Goal: Task Accomplishment & Management: Use online tool/utility

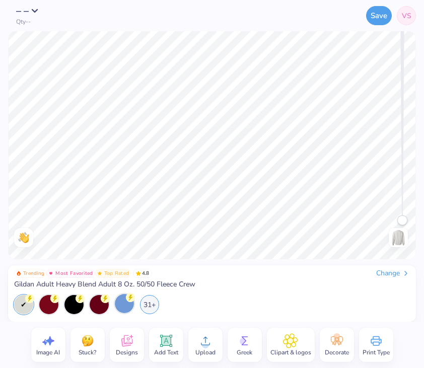
click at [125, 304] on div at bounding box center [124, 303] width 19 height 19
click at [153, 304] on div "31+" at bounding box center [149, 303] width 19 height 19
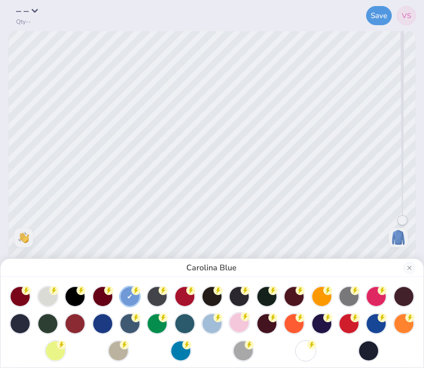
click at [234, 322] on div at bounding box center [239, 322] width 19 height 19
click at [216, 326] on div at bounding box center [211, 322] width 19 height 19
click at [132, 299] on div at bounding box center [129, 295] width 19 height 19
click at [363, 172] on div "Carolina Blue" at bounding box center [212, 184] width 424 height 368
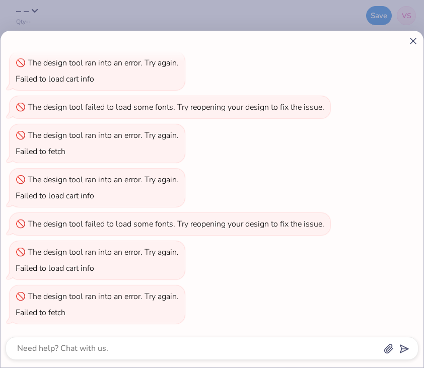
click at [415, 38] on icon at bounding box center [413, 41] width 11 height 11
type textarea "x"
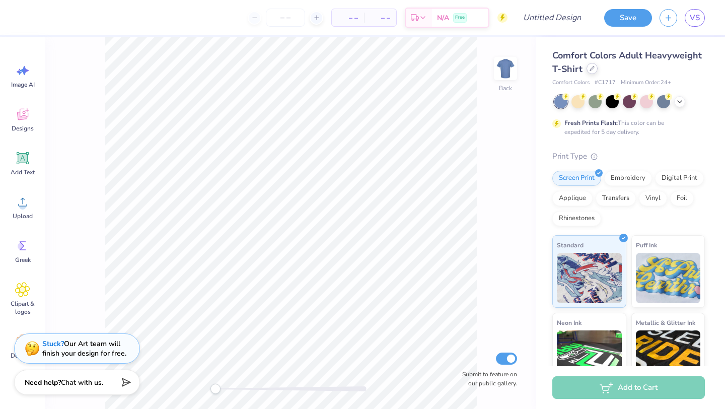
click at [592, 69] on icon at bounding box center [592, 68] width 5 height 5
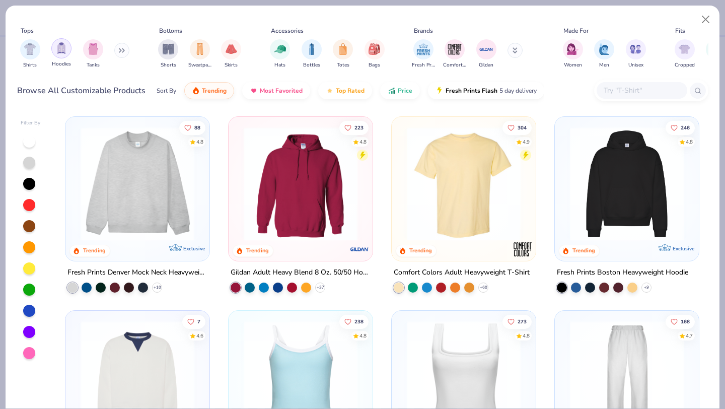
click at [65, 54] on div "filter for Hoodies" at bounding box center [61, 48] width 20 height 20
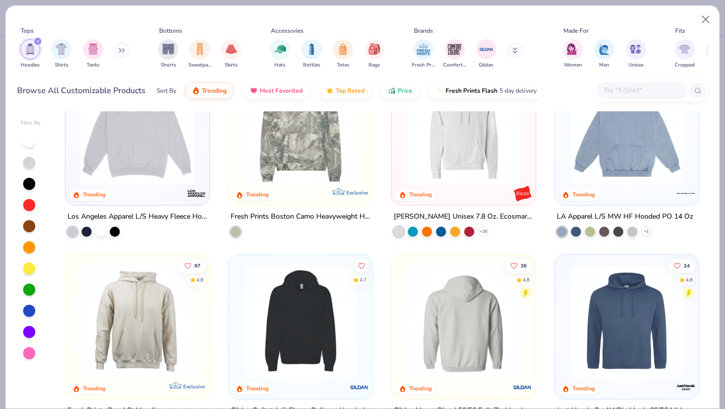
scroll to position [193, 0]
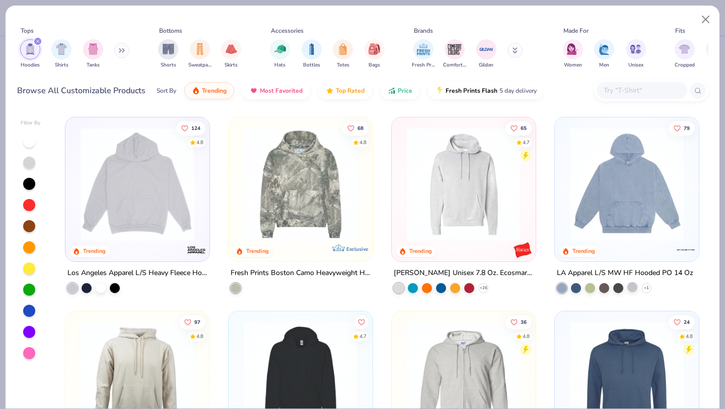
click at [612, 286] on div at bounding box center [633, 287] width 10 height 10
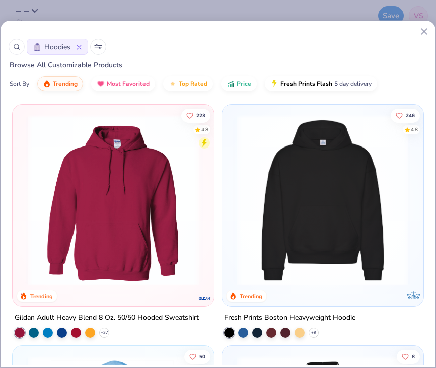
scroll to position [7, 0]
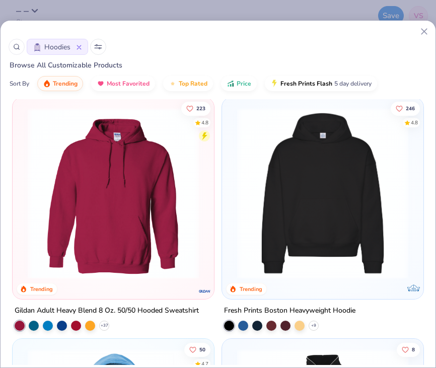
click at [330, 189] on img at bounding box center [322, 193] width 181 height 171
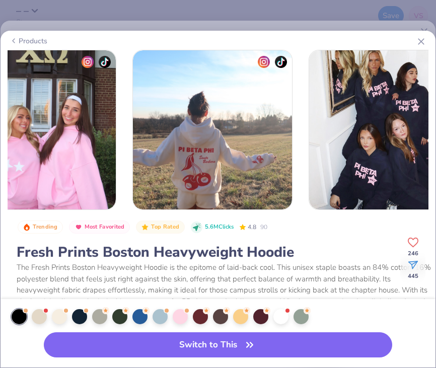
scroll to position [0, 806]
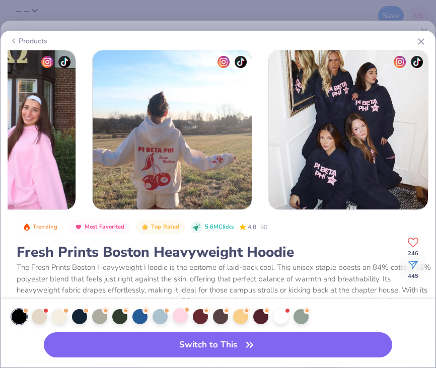
click at [179, 315] on div at bounding box center [180, 315] width 15 height 15
click at [162, 316] on div at bounding box center [160, 315] width 15 height 15
click at [197, 318] on div at bounding box center [200, 315] width 15 height 15
click at [215, 348] on button "Switch to This" at bounding box center [218, 344] width 348 height 25
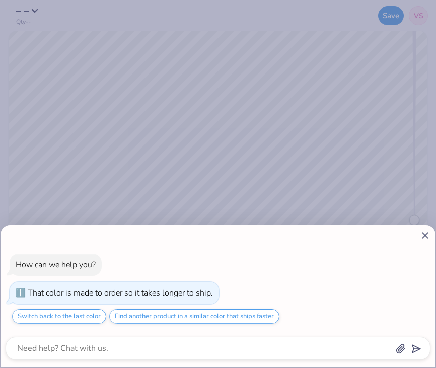
click at [426, 237] on icon at bounding box center [425, 235] width 11 height 11
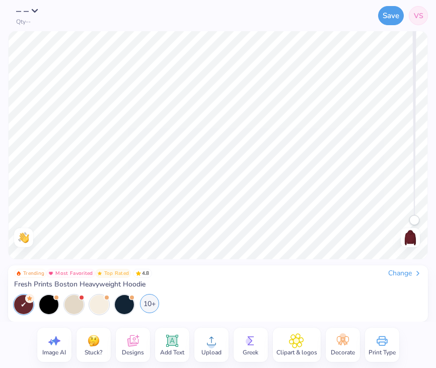
click at [152, 307] on div "10+" at bounding box center [149, 303] width 19 height 19
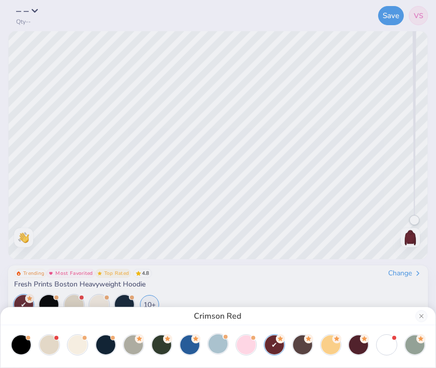
click at [212, 340] on div at bounding box center [218, 343] width 19 height 19
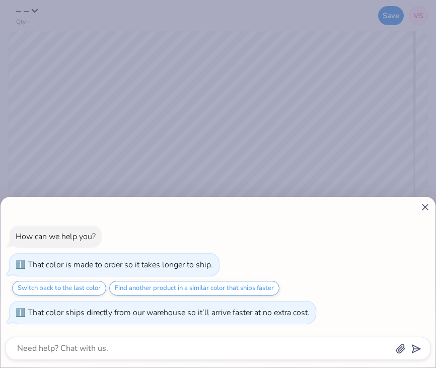
scroll to position [39, 0]
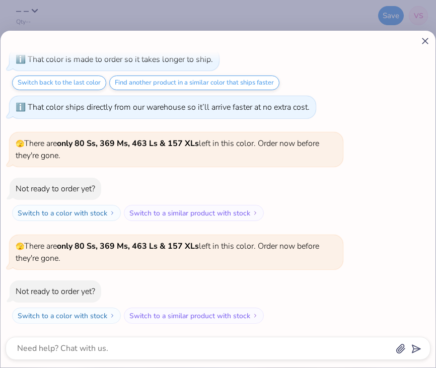
click at [425, 42] on icon at bounding box center [425, 41] width 11 height 11
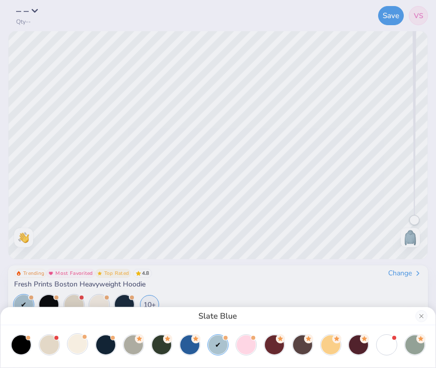
click at [78, 344] on div at bounding box center [77, 343] width 19 height 19
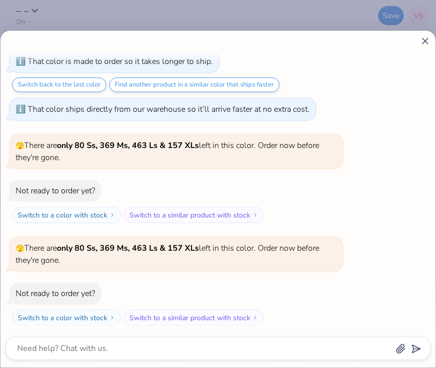
scroll to position [0, 0]
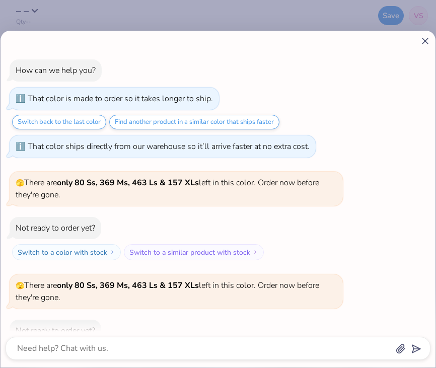
click at [427, 42] on icon at bounding box center [425, 41] width 11 height 11
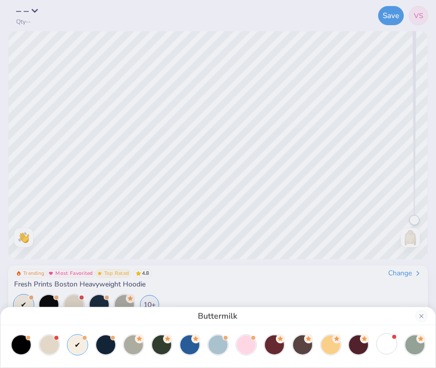
click at [379, 341] on div at bounding box center [386, 343] width 19 height 19
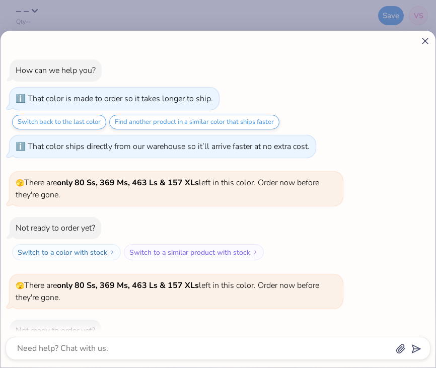
click at [428, 43] on icon at bounding box center [425, 41] width 11 height 11
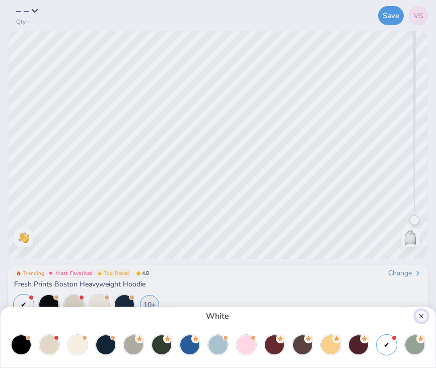
click at [425, 316] on button "Close" at bounding box center [422, 316] width 12 height 12
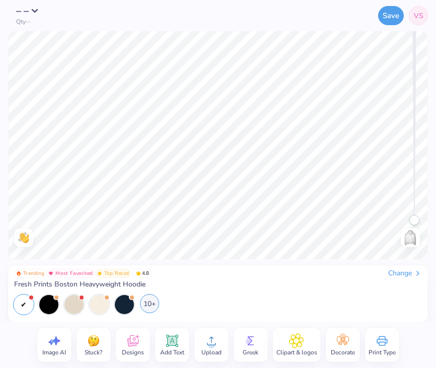
click at [147, 304] on div "10+" at bounding box center [149, 303] width 19 height 19
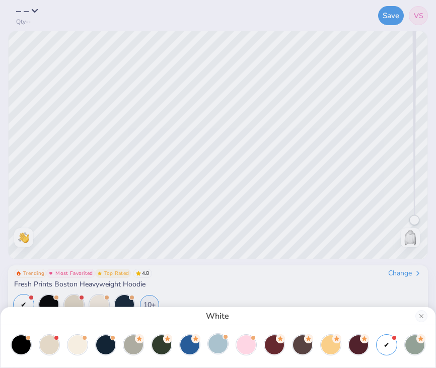
click at [217, 345] on div at bounding box center [218, 343] width 19 height 19
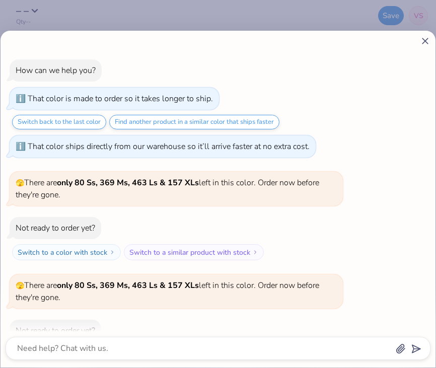
scroll to position [348, 0]
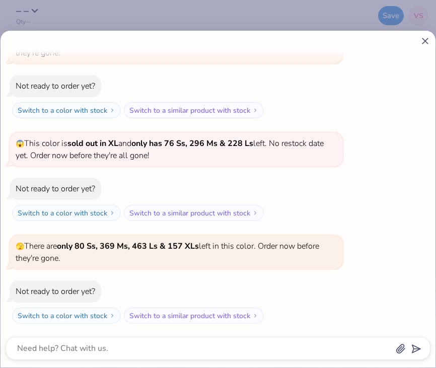
click at [423, 43] on line at bounding box center [426, 41] width 6 height 6
type textarea "x"
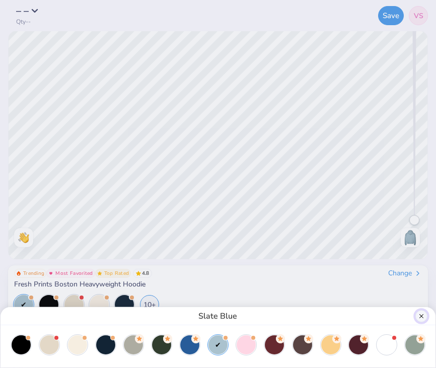
click at [423, 317] on button "Close" at bounding box center [422, 316] width 12 height 12
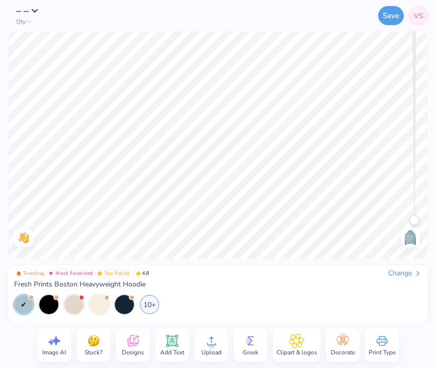
click at [167, 343] on icon at bounding box center [172, 341] width 10 height 10
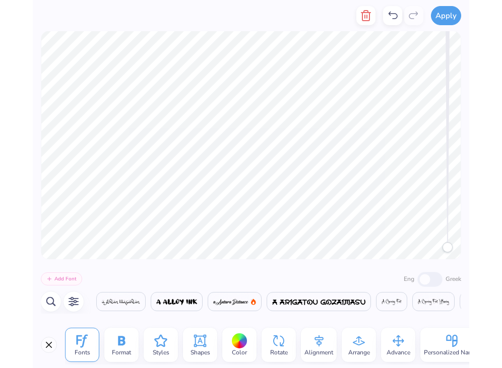
scroll to position [0, 7142]
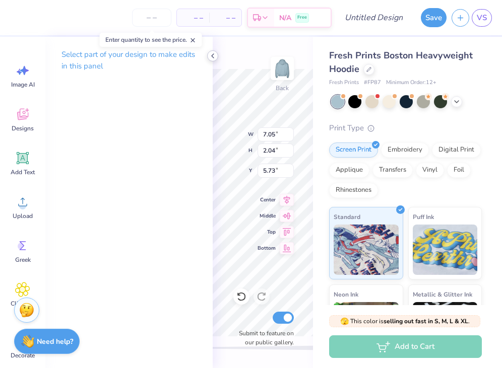
click at [215, 56] on icon at bounding box center [213, 56] width 8 height 8
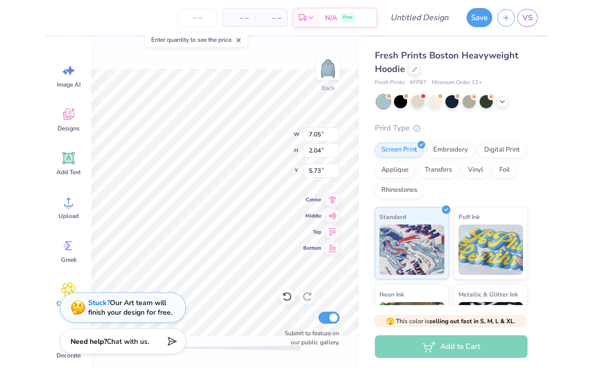
scroll to position [0, 1]
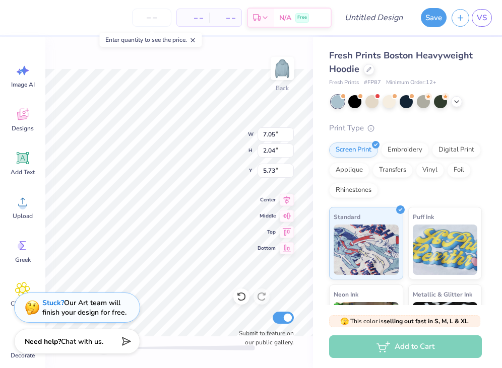
type textarea "pi beta phi"
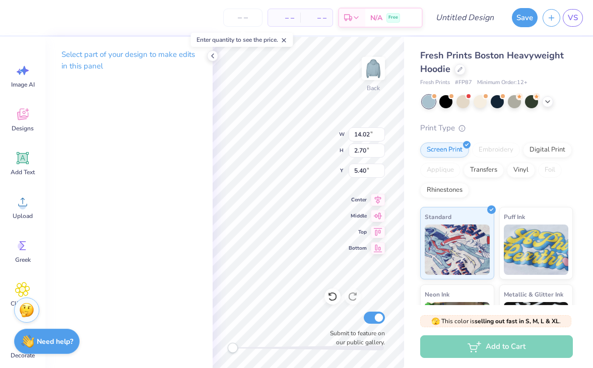
scroll to position [0, 0]
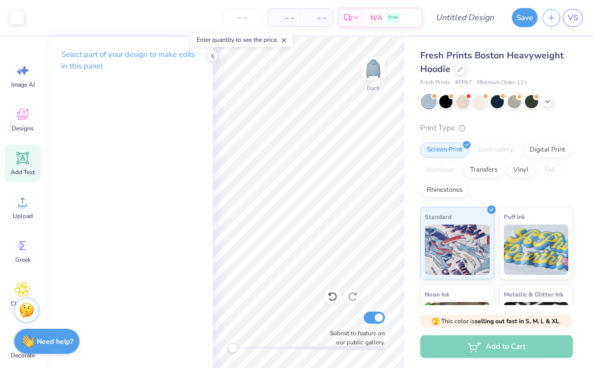
click at [24, 158] on icon at bounding box center [23, 159] width 10 height 10
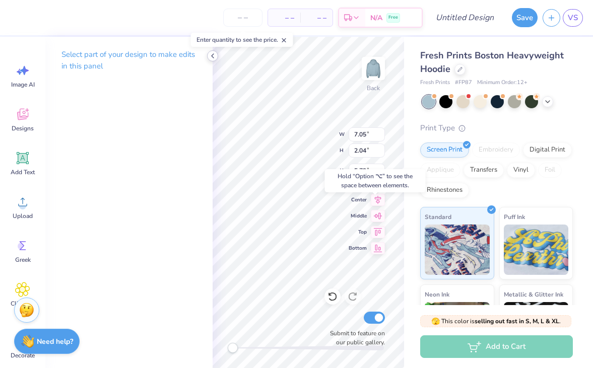
click at [212, 58] on icon at bounding box center [213, 56] width 8 height 8
click at [120, 58] on p "Select part of your design to make edits in this panel" at bounding box center [128, 60] width 135 height 23
click at [121, 58] on p "Select part of your design to make edits in this panel" at bounding box center [128, 60] width 135 height 23
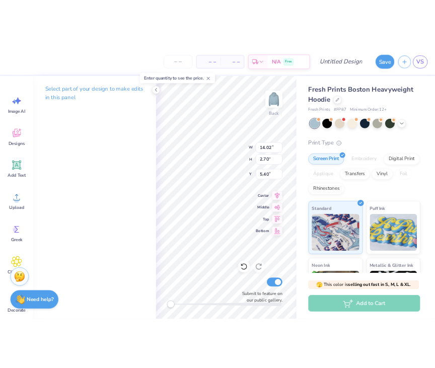
scroll to position [0, 1]
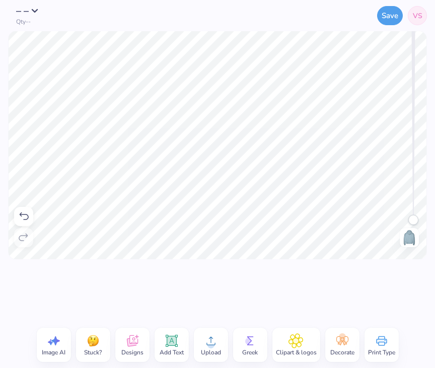
click at [173, 341] on icon at bounding box center [172, 341] width 10 height 10
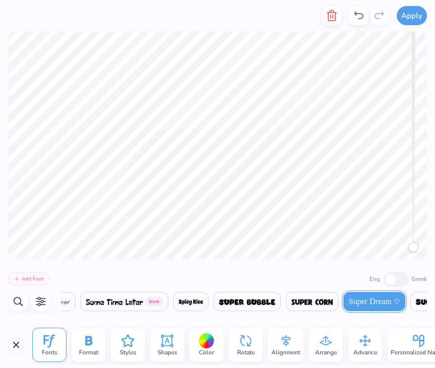
type textarea "pi beta phi"
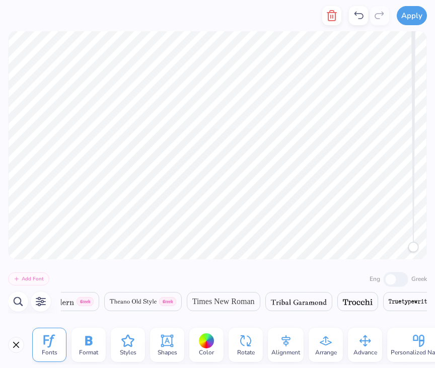
scroll to position [0, 18789]
click at [234, 302] on span "Times New Roman" at bounding box center [206, 302] width 62 height 12
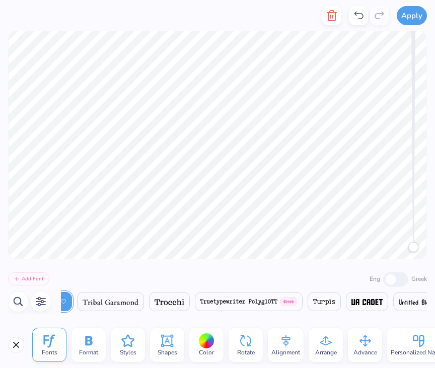
scroll to position [0, 18962]
click at [135, 306] on span at bounding box center [109, 302] width 56 height 12
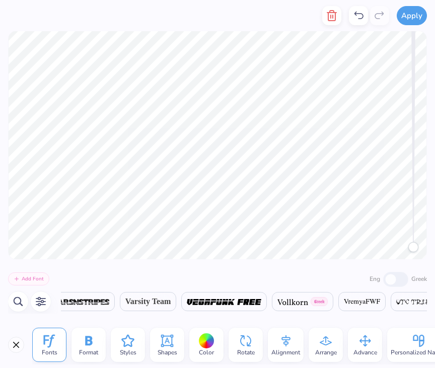
scroll to position [0, 19383]
click at [170, 299] on span "Varsity Team" at bounding box center [147, 302] width 46 height 12
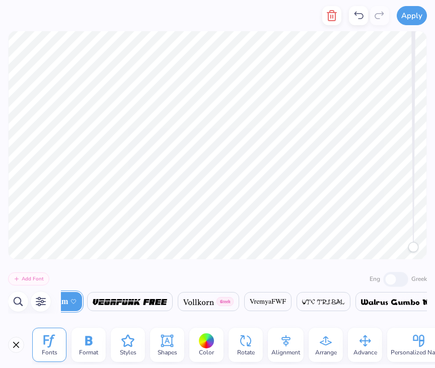
scroll to position [0, 19476]
click at [286, 298] on span at bounding box center [267, 302] width 36 height 12
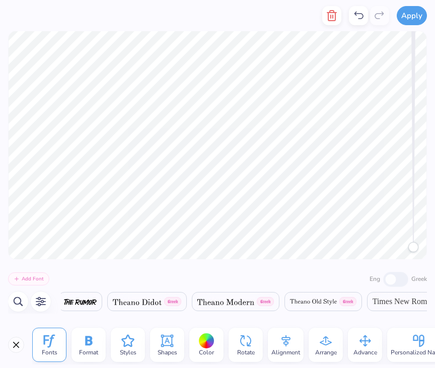
scroll to position [0, 19375]
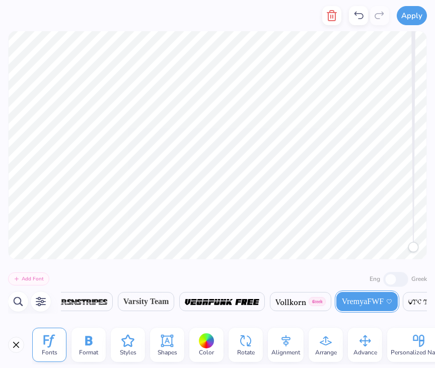
click at [213, 343] on div at bounding box center [207, 341] width 16 height 16
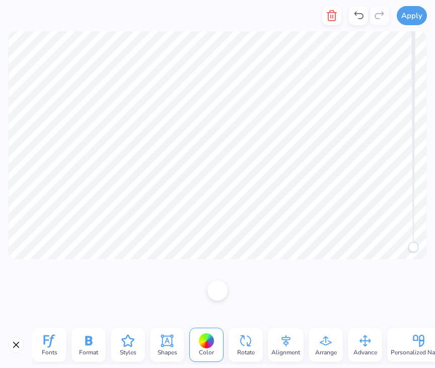
click at [201, 345] on div at bounding box center [207, 341] width 16 height 16
click at [219, 290] on div at bounding box center [218, 290] width 20 height 20
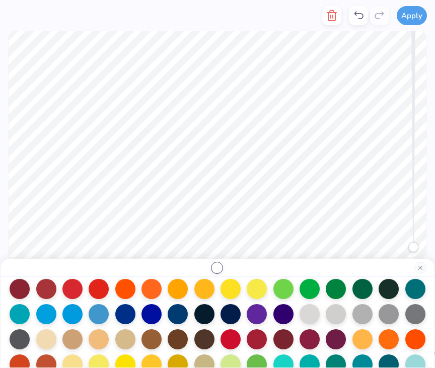
scroll to position [68, 0]
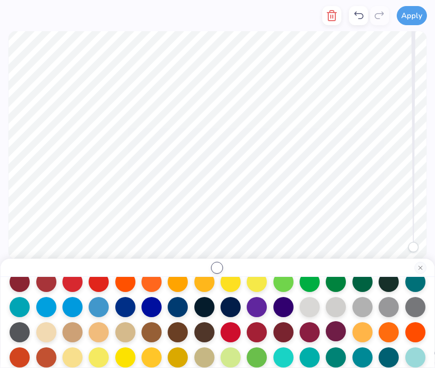
click at [335, 328] on div at bounding box center [336, 331] width 20 height 20
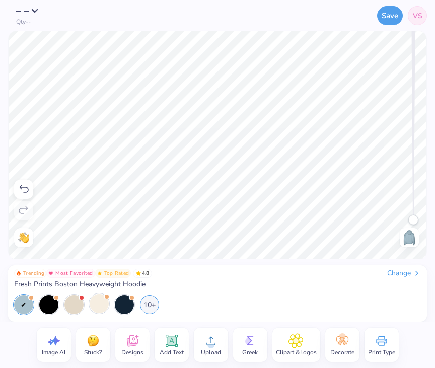
click at [101, 309] on div at bounding box center [99, 303] width 19 height 19
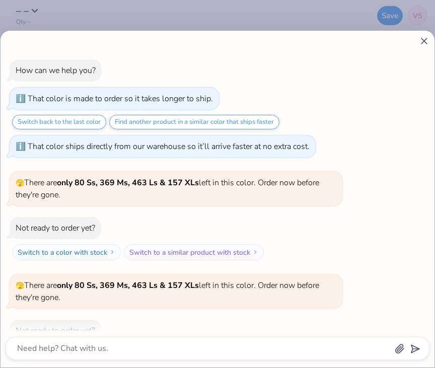
scroll to position [450, 0]
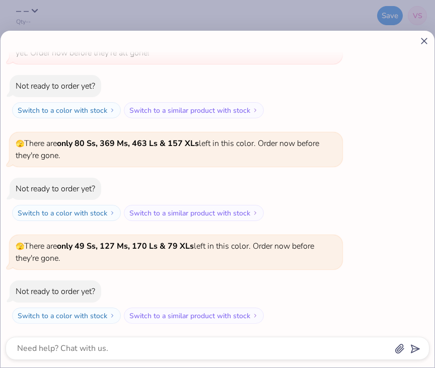
click at [426, 42] on line at bounding box center [425, 41] width 6 height 6
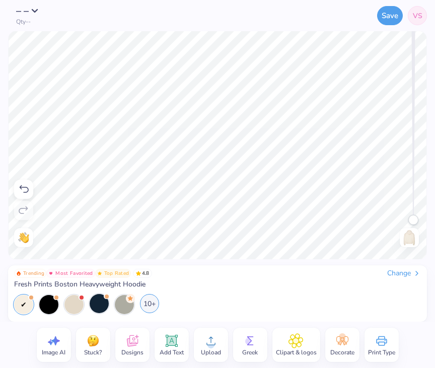
click at [147, 310] on div "10+" at bounding box center [149, 303] width 19 height 19
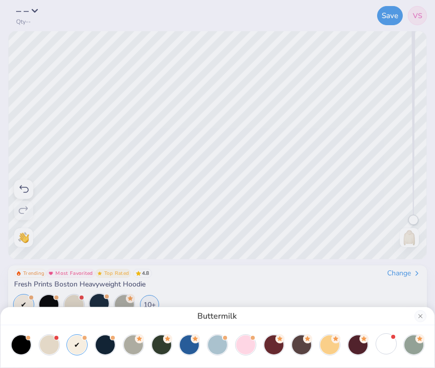
click at [384, 349] on div at bounding box center [386, 343] width 19 height 19
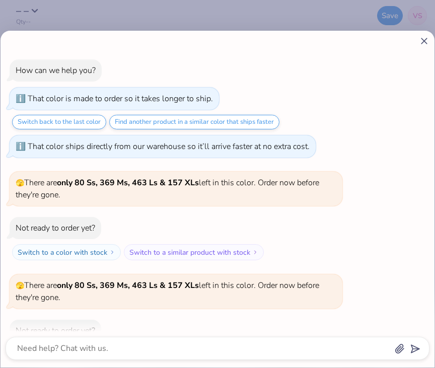
scroll to position [553, 0]
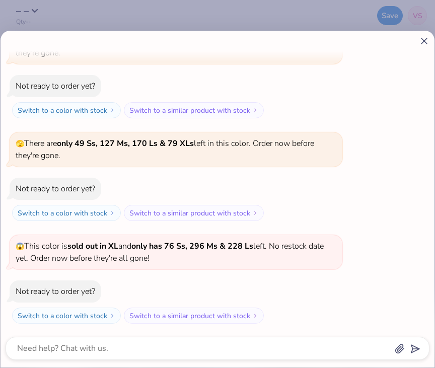
click at [425, 40] on line at bounding box center [425, 41] width 6 height 6
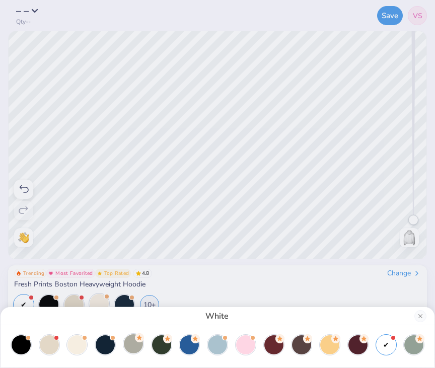
click at [139, 344] on div at bounding box center [133, 343] width 19 height 19
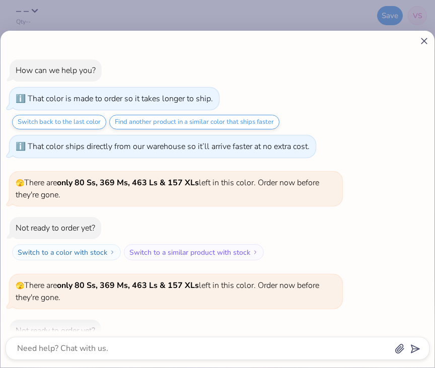
scroll to position [601, 0]
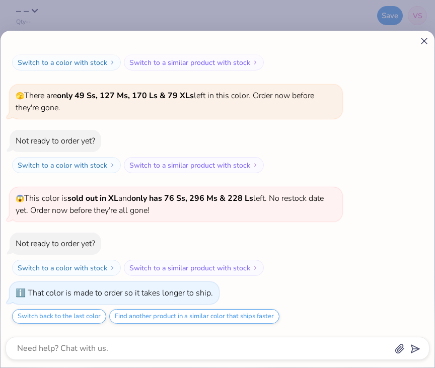
click at [416, 41] on div at bounding box center [218, 41] width 424 height 11
click at [424, 42] on icon at bounding box center [424, 41] width 11 height 11
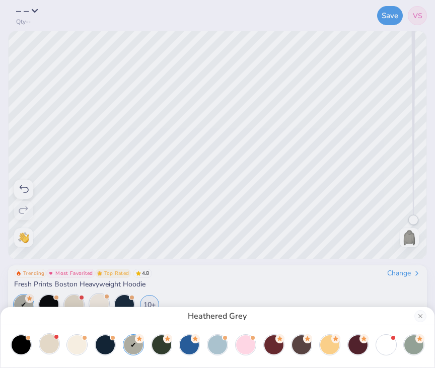
click at [57, 347] on div at bounding box center [49, 343] width 19 height 19
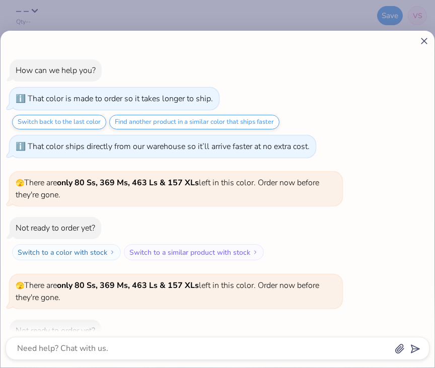
scroll to position [732, 0]
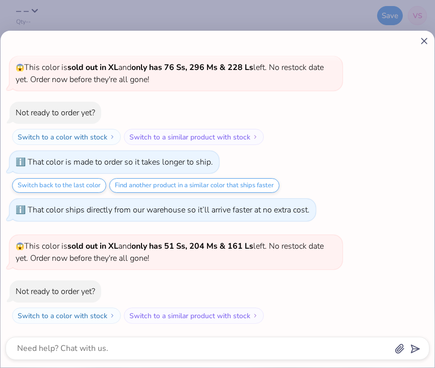
click at [421, 41] on icon at bounding box center [424, 41] width 11 height 11
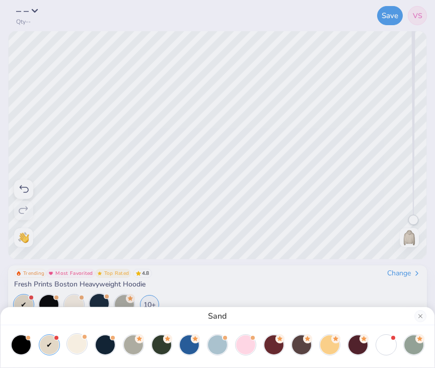
click at [75, 343] on div at bounding box center [76, 343] width 19 height 19
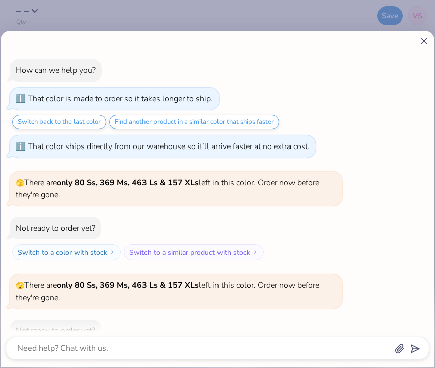
scroll to position [835, 0]
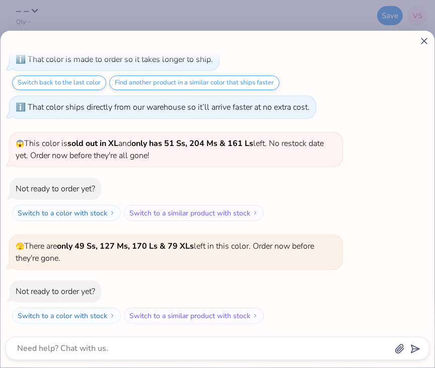
click at [428, 38] on icon at bounding box center [424, 41] width 11 height 11
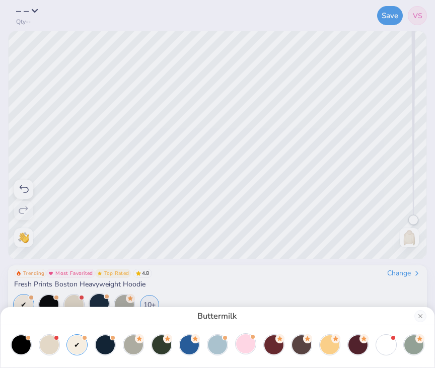
click at [252, 348] on div at bounding box center [245, 343] width 19 height 19
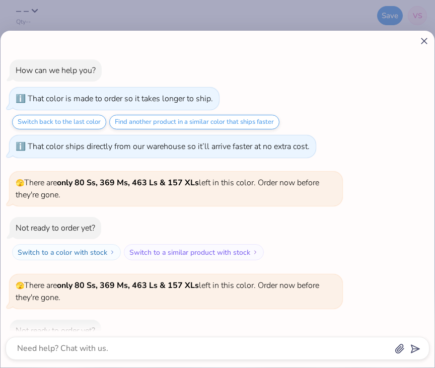
scroll to position [937, 0]
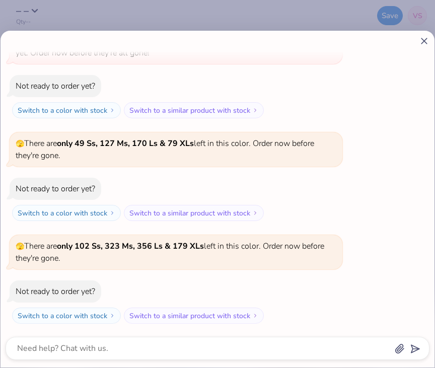
click at [422, 46] on icon at bounding box center [424, 41] width 11 height 11
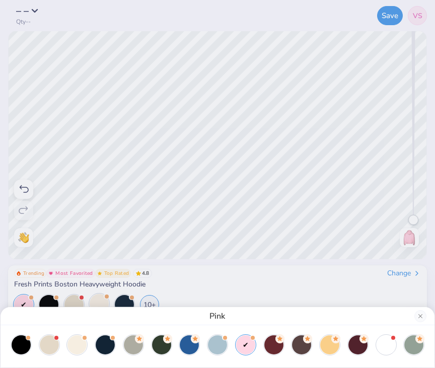
drag, startPoint x: 238, startPoint y: 121, endPoint x: 252, endPoint y: 131, distance: 17.3
click at [253, 132] on div "Pink" at bounding box center [217, 184] width 435 height 368
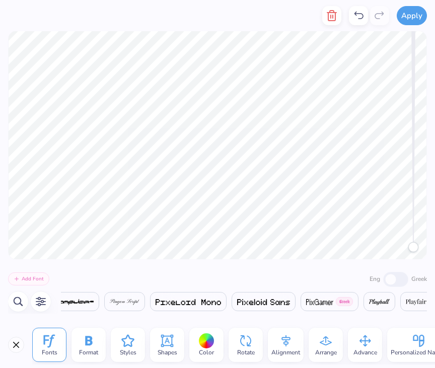
scroll to position [0, 19375]
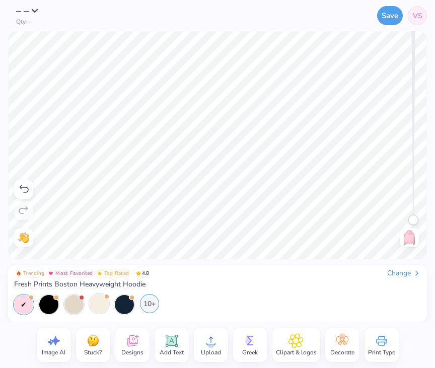
click at [150, 305] on div "10+" at bounding box center [149, 303] width 19 height 19
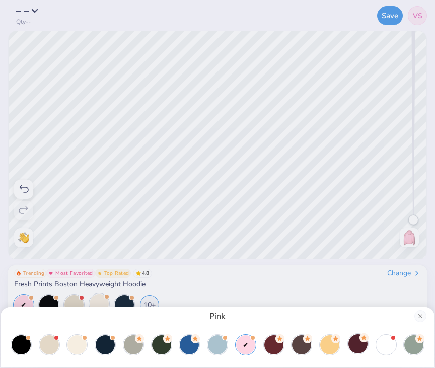
click at [358, 350] on div at bounding box center [358, 343] width 19 height 19
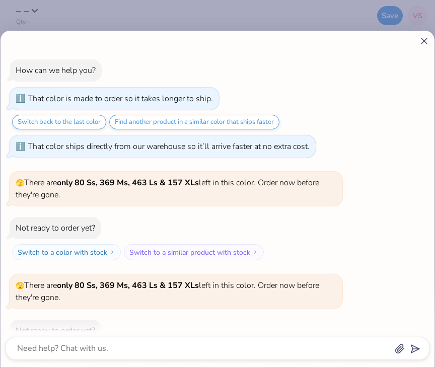
scroll to position [985, 0]
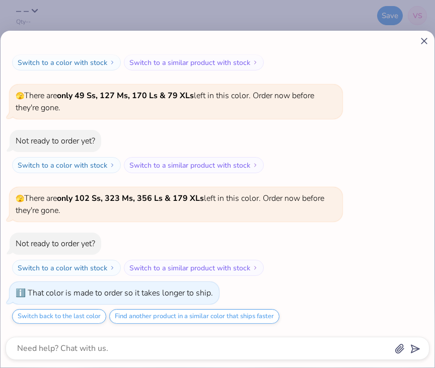
click at [421, 41] on icon at bounding box center [424, 41] width 11 height 11
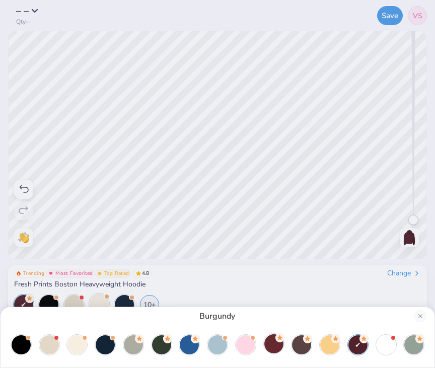
click at [273, 343] on div at bounding box center [273, 343] width 19 height 19
click at [189, 339] on div at bounding box center [189, 343] width 19 height 19
click at [222, 341] on div at bounding box center [217, 343] width 19 height 19
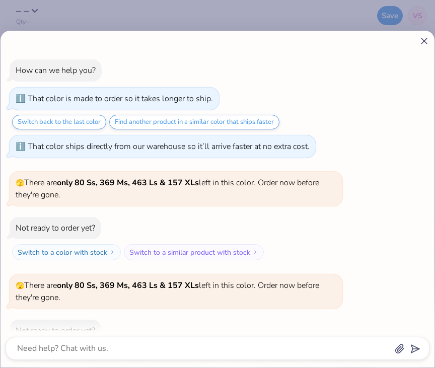
scroll to position [1116, 0]
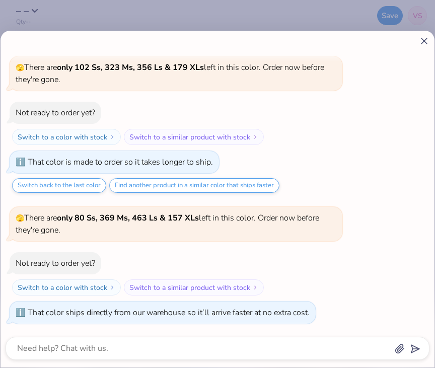
click at [424, 43] on icon at bounding box center [424, 41] width 11 height 11
type textarea "x"
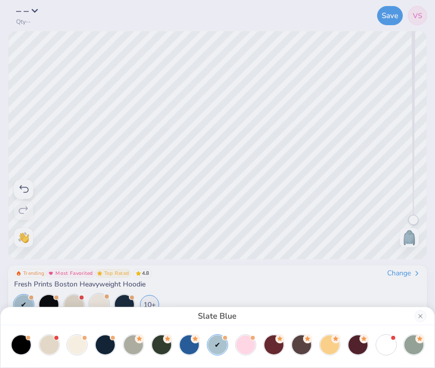
drag, startPoint x: 246, startPoint y: 128, endPoint x: 259, endPoint y: 129, distance: 13.2
click at [259, 129] on div "Slate Blue" at bounding box center [217, 184] width 435 height 368
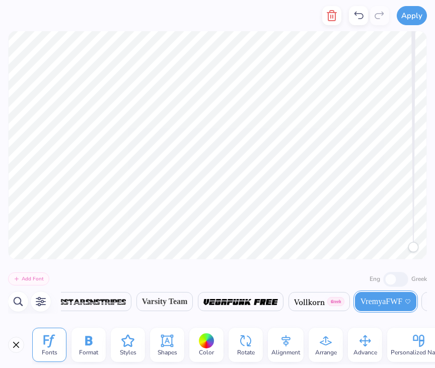
scroll to position [0, 19375]
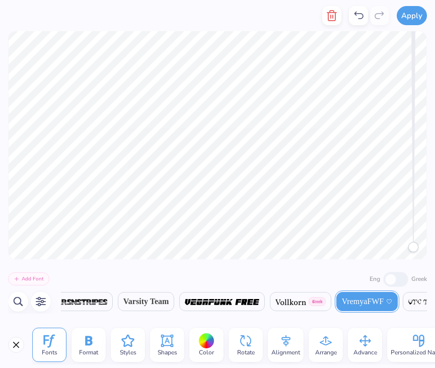
click at [210, 340] on div at bounding box center [207, 341] width 16 height 16
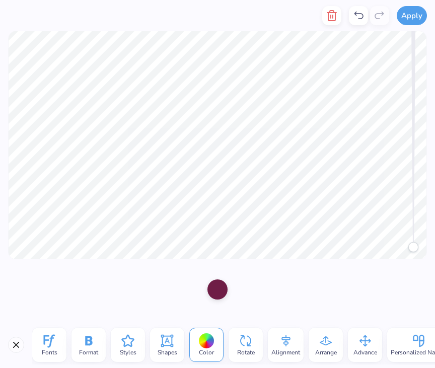
click at [219, 291] on div at bounding box center [218, 290] width 20 height 20
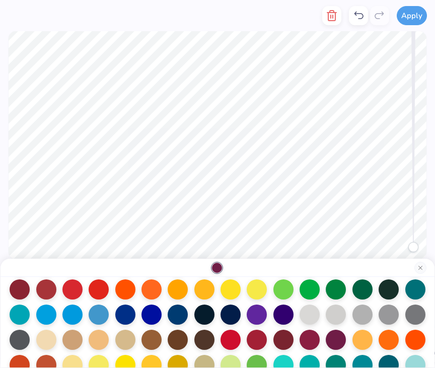
scroll to position [62, 0]
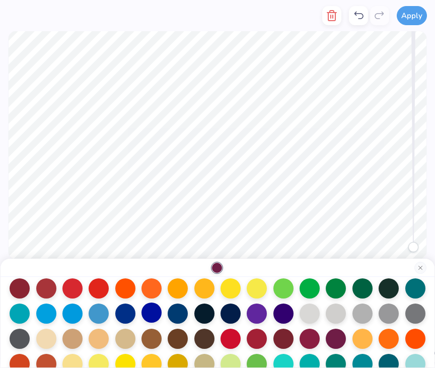
click at [154, 314] on div at bounding box center [152, 313] width 20 height 20
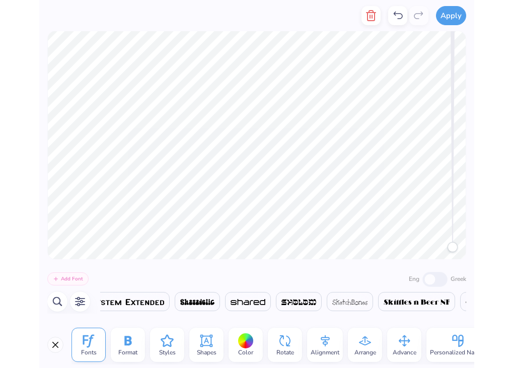
scroll to position [0, 19375]
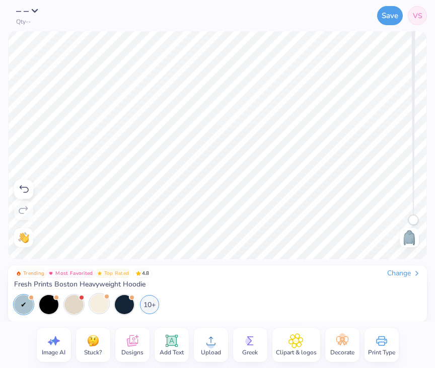
click at [411, 239] on img at bounding box center [409, 238] width 16 height 16
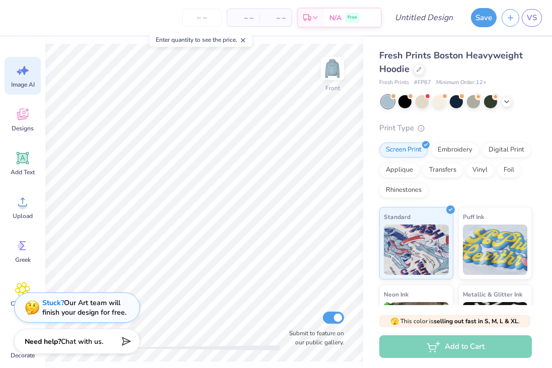
click at [24, 72] on icon at bounding box center [24, 70] width 9 height 9
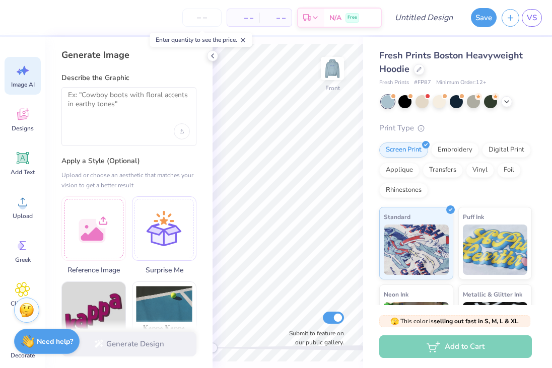
click at [152, 121] on div at bounding box center [128, 116] width 135 height 59
click at [133, 98] on textarea at bounding box center [129, 103] width 122 height 25
click at [180, 131] on icon "Upload image" at bounding box center [182, 131] width 4 height 4
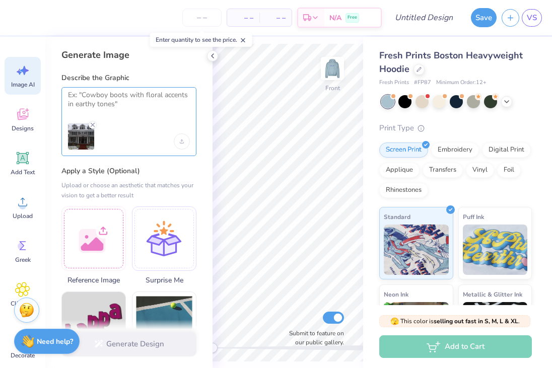
click at [120, 103] on textarea at bounding box center [129, 103] width 122 height 25
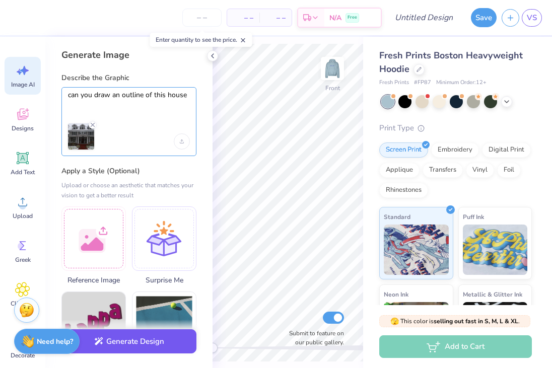
type textarea "can you draw an outline of this house"
click at [142, 345] on button "Generate Design" at bounding box center [128, 341] width 135 height 25
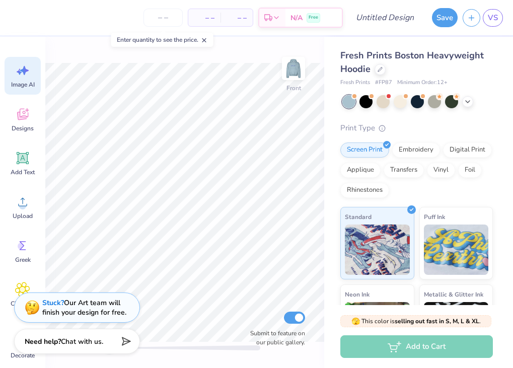
click at [28, 77] on icon at bounding box center [22, 70] width 15 height 15
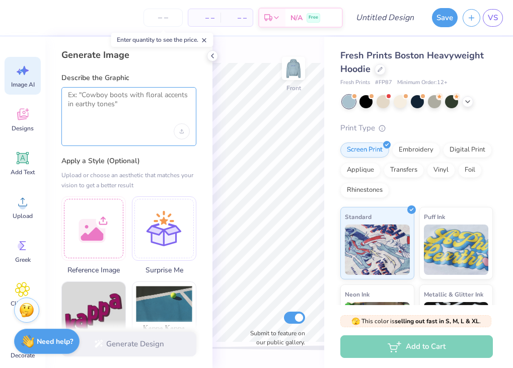
click at [136, 100] on textarea at bounding box center [129, 103] width 122 height 25
click at [189, 130] on div "Upload image" at bounding box center [182, 131] width 16 height 16
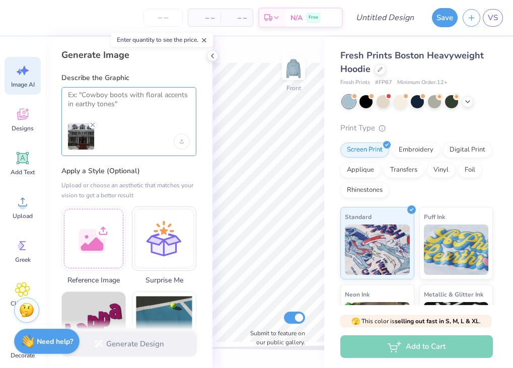
click at [139, 110] on textarea at bounding box center [129, 103] width 122 height 25
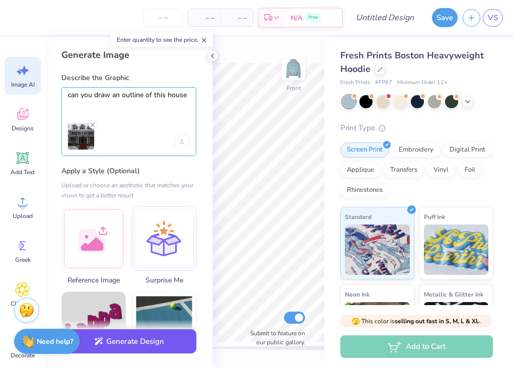
type textarea "can you draw an outline of this house"
click at [159, 343] on button "Generate Design" at bounding box center [128, 341] width 135 height 25
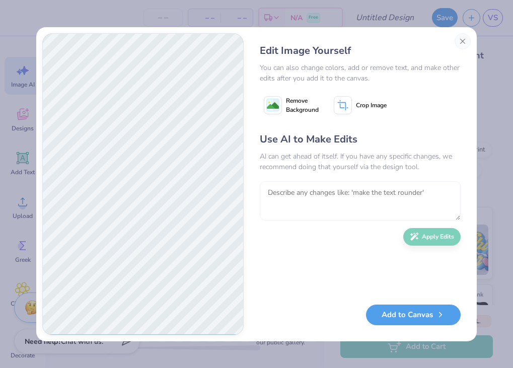
click at [357, 195] on textarea at bounding box center [360, 200] width 201 height 39
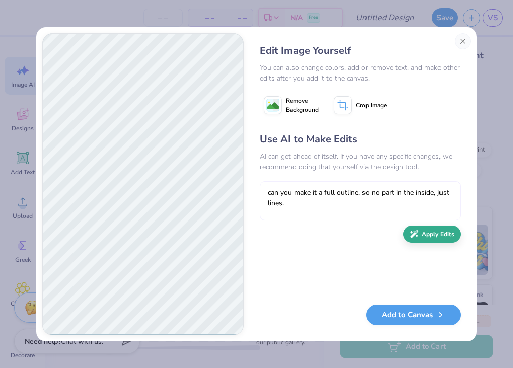
type textarea "can you make it a full outline. so no part in the inside, just lines."
click at [439, 240] on button "Apply Edits" at bounding box center [431, 235] width 57 height 18
